Goal: Task Accomplishment & Management: Use online tool/utility

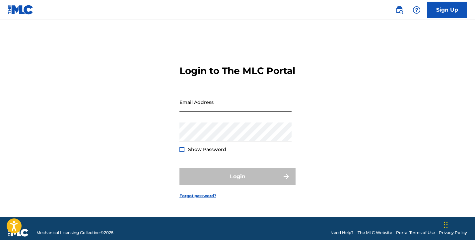
click at [214, 105] on input "Email Address" at bounding box center [235, 102] width 112 height 19
type input "[EMAIL_ADDRESS][DOMAIN_NAME]"
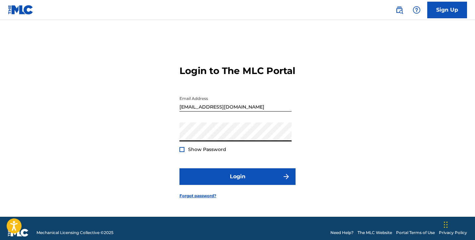
click at [209, 152] on span "Show Password" at bounding box center [207, 149] width 38 height 6
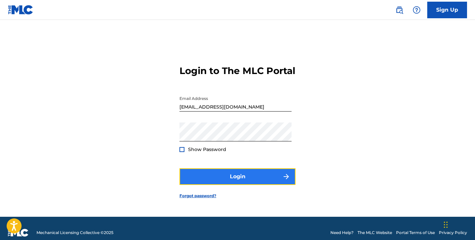
click at [235, 183] on button "Login" at bounding box center [237, 176] width 116 height 17
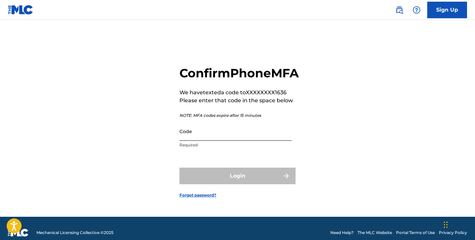
click at [212, 140] on input "Code" at bounding box center [235, 131] width 112 height 19
click at [218, 139] on input "Code" at bounding box center [235, 131] width 112 height 19
paste input "921300"
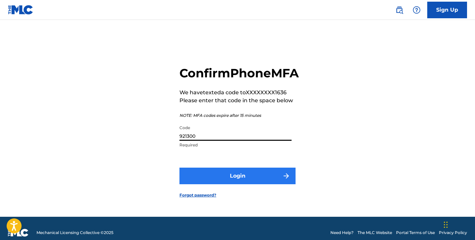
type input "921300"
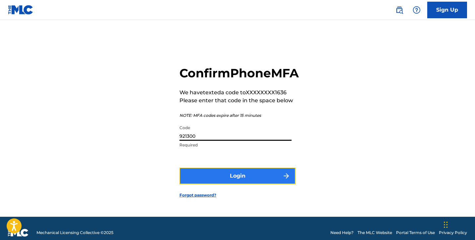
click at [220, 184] on button "Login" at bounding box center [237, 175] width 116 height 17
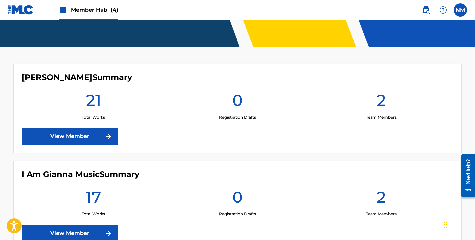
scroll to position [127, 0]
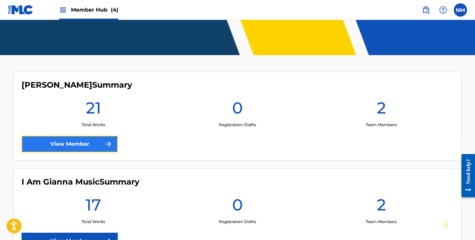
click at [96, 142] on link "View Member" at bounding box center [70, 144] width 96 height 17
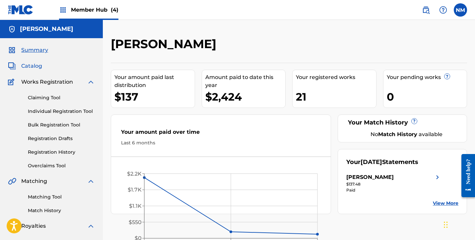
click at [33, 69] on span "Catalog" at bounding box center [31, 66] width 21 height 8
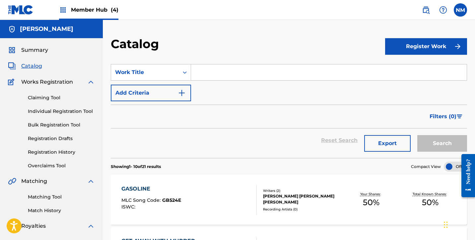
click at [233, 70] on input "Search Form" at bounding box center [329, 72] width 276 height 16
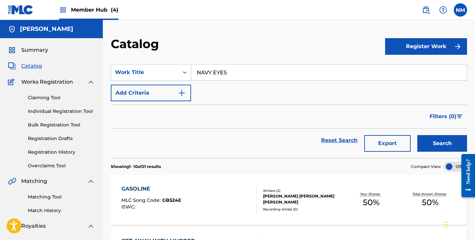
type input "NAVY EYES"
click at [417, 135] on button "Search" at bounding box center [442, 143] width 50 height 17
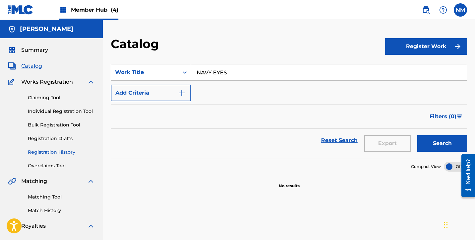
click at [60, 154] on link "Registration History" at bounding box center [61, 152] width 67 height 7
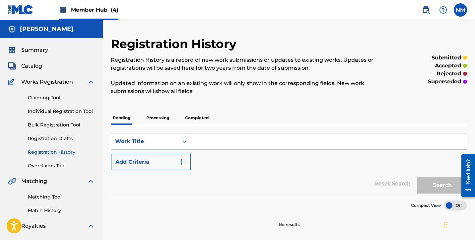
click at [203, 115] on p "Completed" at bounding box center [197, 118] width 28 height 14
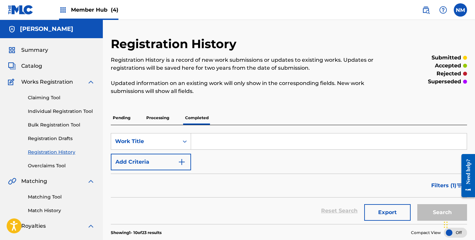
click at [160, 120] on p "Processing" at bounding box center [157, 118] width 27 height 14
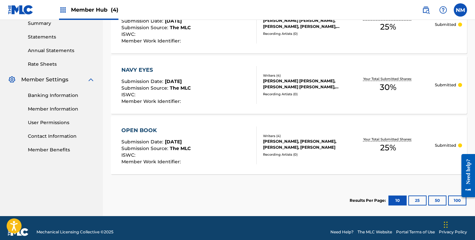
scroll to position [226, 0]
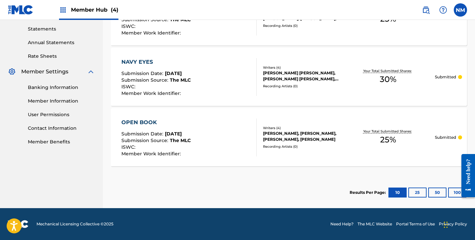
click at [239, 84] on div "NAVY EYES Submission Date : [DATE] Submission Source : The MLC ISWC : Member Wo…" at bounding box center [188, 77] width 135 height 38
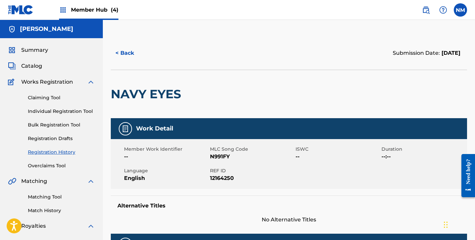
click at [29, 28] on h5 "[PERSON_NAME]" at bounding box center [46, 29] width 53 height 8
click at [24, 47] on span "Summary" at bounding box center [34, 50] width 27 height 8
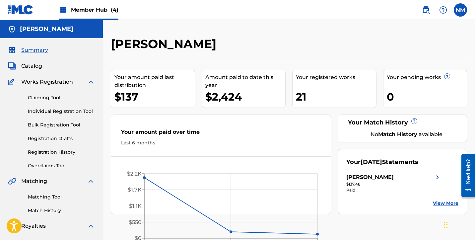
click at [84, 12] on span "Member Hub (4)" at bounding box center [94, 10] width 47 height 8
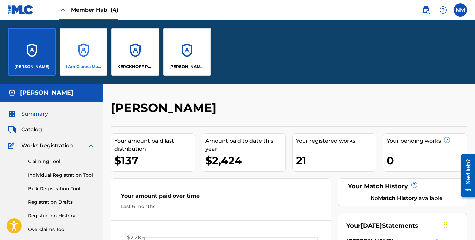
click at [87, 51] on div "I Am Gianna Music" at bounding box center [84, 52] width 48 height 48
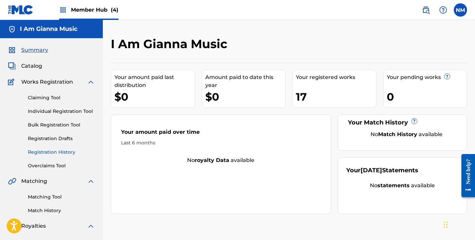
click at [54, 154] on link "Registration History" at bounding box center [61, 152] width 67 height 7
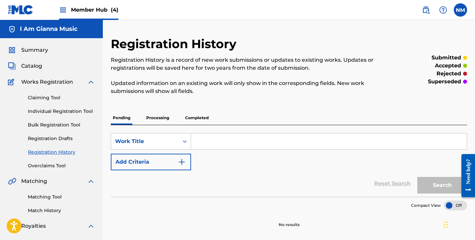
scroll to position [67, 0]
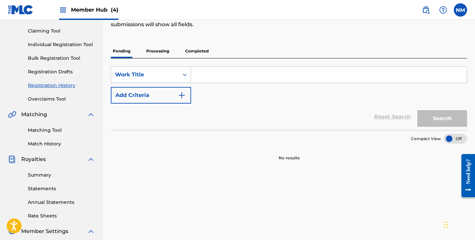
click at [159, 45] on p "Processing" at bounding box center [157, 51] width 27 height 14
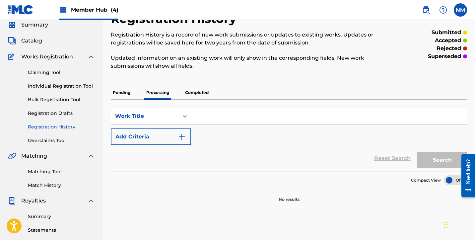
scroll to position [51, 0]
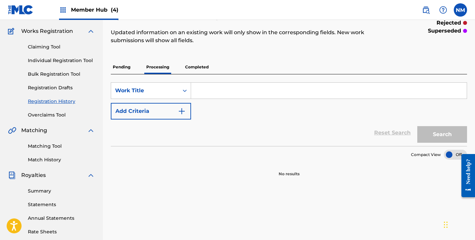
click at [192, 59] on div "Registration History Registration History is a record of new work submissions o…" at bounding box center [289, 81] width 356 height 191
click at [195, 65] on p "Completed" at bounding box center [197, 67] width 28 height 14
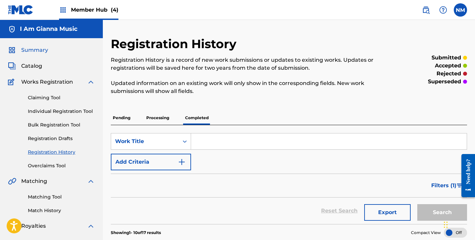
click at [35, 49] on span "Summary" at bounding box center [34, 50] width 27 height 8
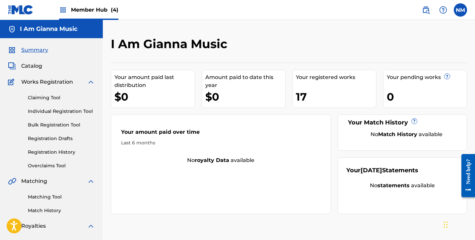
click at [99, 13] on span "Member Hub (4)" at bounding box center [94, 10] width 47 height 8
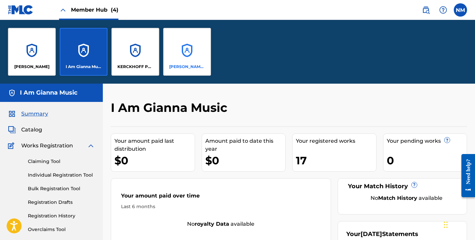
click at [194, 53] on div "[PERSON_NAME] Songs" at bounding box center [187, 52] width 48 height 48
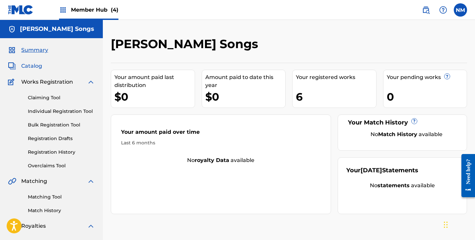
click at [36, 69] on span "Catalog" at bounding box center [31, 66] width 21 height 8
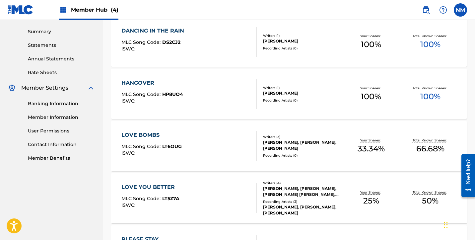
scroll to position [308, 0]
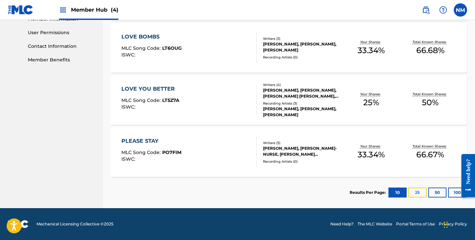
click at [422, 192] on button "25" at bounding box center [417, 192] width 18 height 10
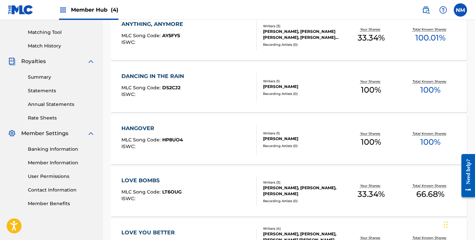
scroll to position [0, 0]
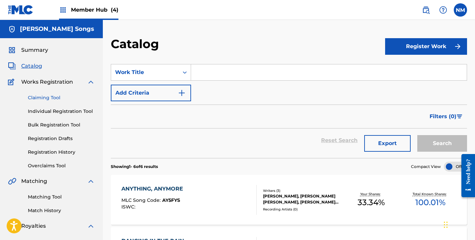
click at [52, 98] on link "Claiming Tool" at bounding box center [61, 97] width 67 height 7
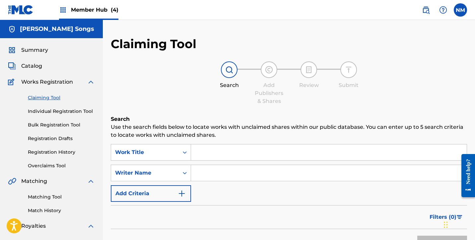
click at [230, 149] on input "Search Form" at bounding box center [329, 152] width 276 height 16
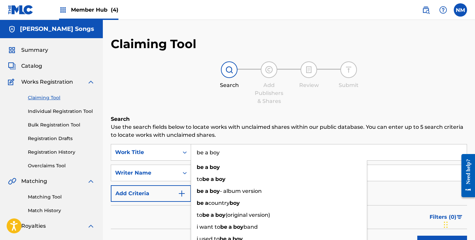
type input "be a boy"
click at [209, 117] on h6 "Search" at bounding box center [289, 119] width 356 height 8
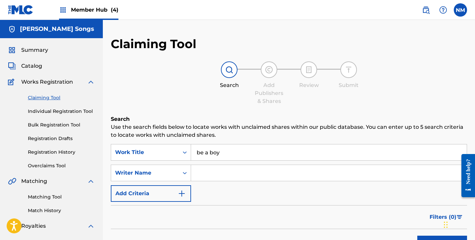
click at [228, 169] on input "Search Form" at bounding box center [329, 173] width 276 height 16
type input "[PERSON_NAME]"
click at [417, 235] on button "Search" at bounding box center [442, 243] width 50 height 17
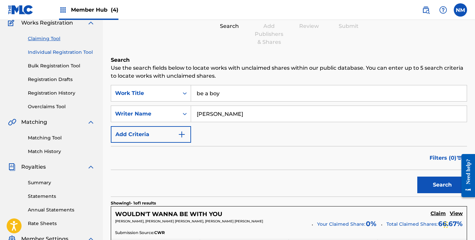
scroll to position [12, 0]
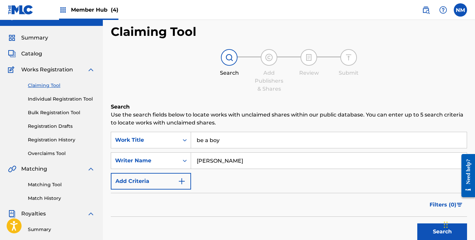
click at [34, 67] on span "Works Registration" at bounding box center [47, 70] width 52 height 8
click at [88, 71] on img at bounding box center [91, 70] width 8 height 8
